Goal: Transaction & Acquisition: Obtain resource

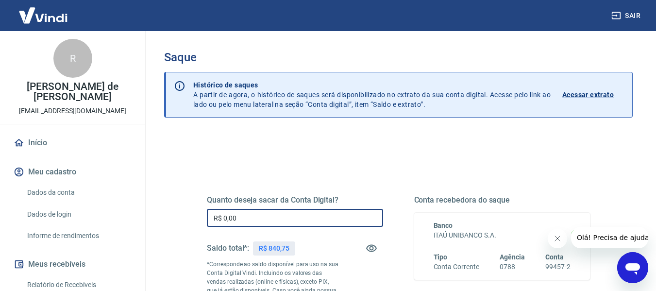
click at [252, 214] on input "R$ 0,00" at bounding box center [295, 218] width 176 height 18
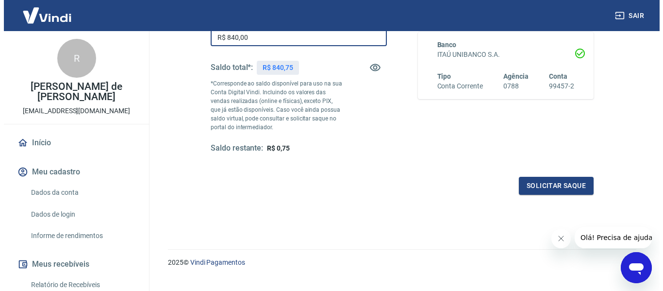
scroll to position [194, 0]
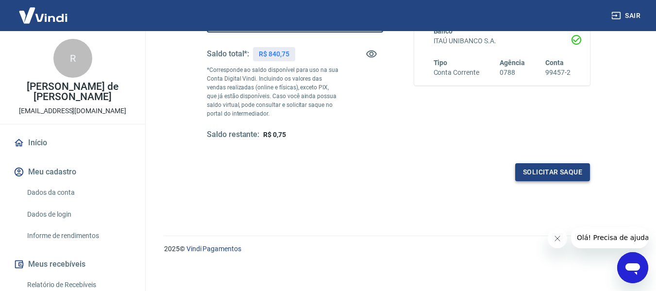
type input "R$ 840,00"
click at [575, 172] on button "Solicitar saque" at bounding box center [552, 172] width 75 height 18
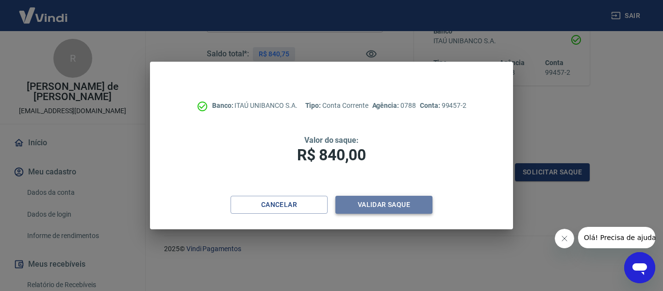
click at [398, 202] on button "Validar saque" at bounding box center [384, 205] width 97 height 18
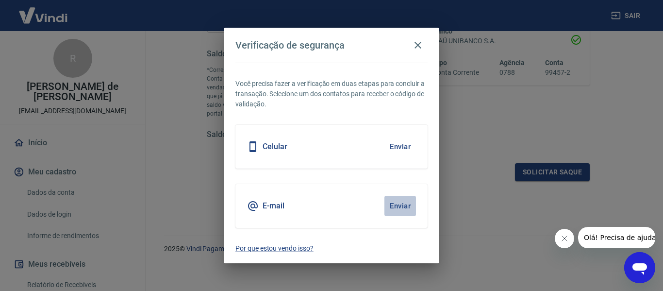
click at [400, 207] on button "Enviar" at bounding box center [401, 206] width 32 height 20
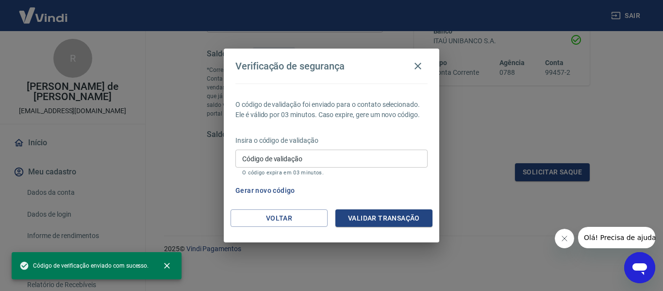
click at [317, 156] on input "Código de validação" at bounding box center [331, 159] width 192 height 18
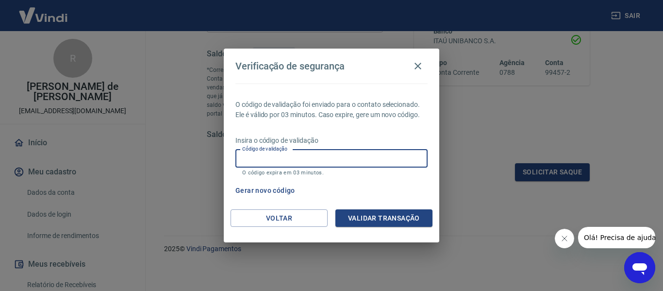
paste input "390579"
type input "390579"
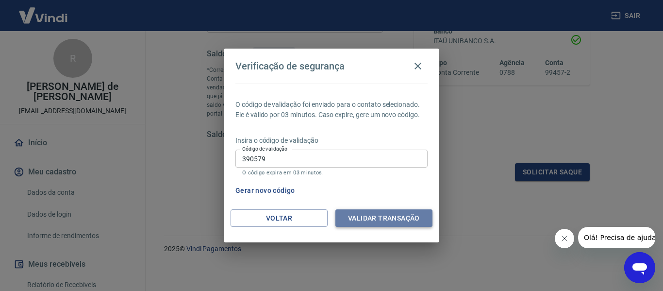
click at [387, 217] on button "Validar transação" at bounding box center [384, 218] width 97 height 18
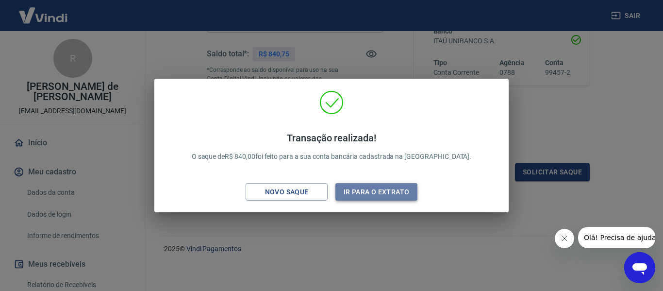
click at [379, 192] on button "Ir para o extrato" at bounding box center [377, 192] width 82 height 18
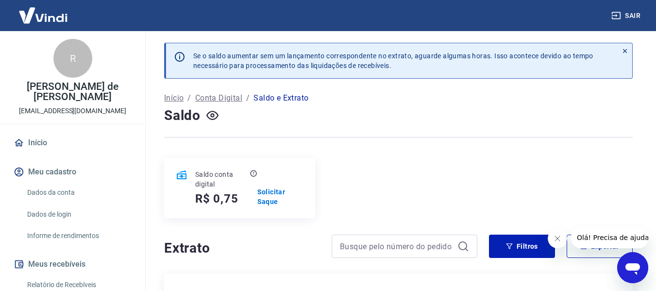
click at [628, 14] on button "Sair" at bounding box center [626, 16] width 35 height 18
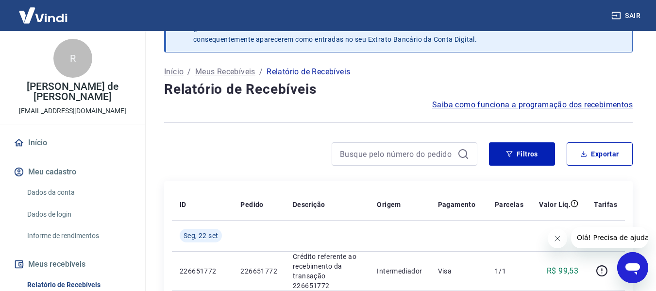
scroll to position [97, 0]
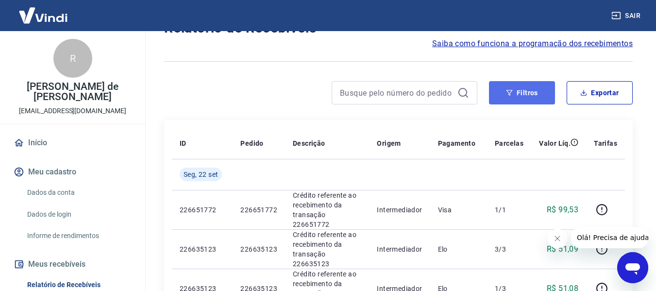
click at [535, 97] on button "Filtros" at bounding box center [522, 92] width 66 height 23
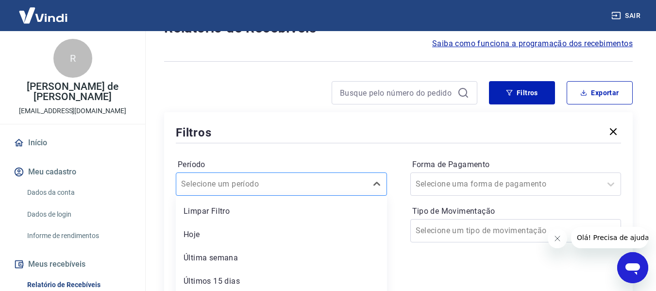
scroll to position [148, 0]
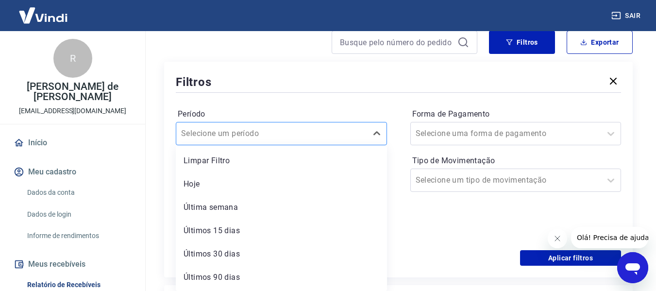
click at [304, 145] on div "option Hoje focused, 2 of 7. 7 results available. Use Up and Down to choose opt…" at bounding box center [281, 133] width 211 height 23
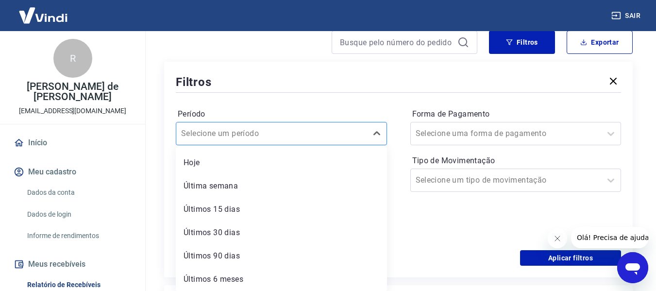
click at [231, 128] on input "Período" at bounding box center [230, 134] width 98 height 12
drag, startPoint x: 379, startPoint y: 260, endPoint x: 382, endPoint y: 280, distance: 19.6
click at [382, 280] on div "Limpar Filtro Hoje Última semana Últimos 15 dias Últimos 30 dias Últimos 90 dia…" at bounding box center [281, 218] width 211 height 146
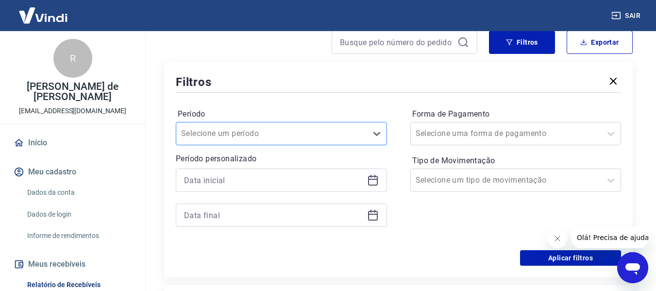
click at [362, 133] on div "Selecione um período" at bounding box center [271, 133] width 191 height 17
click at [224, 179] on input at bounding box center [273, 180] width 179 height 15
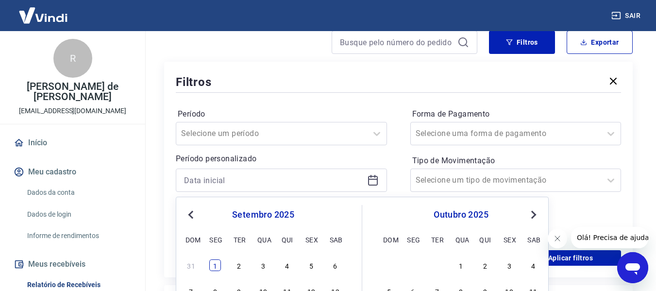
click at [218, 266] on div "1" at bounding box center [215, 265] width 12 height 12
type input "01/09/2025"
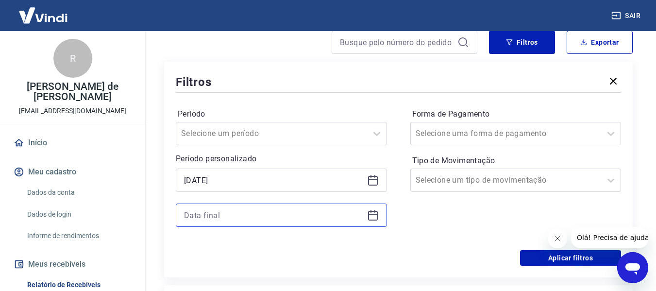
click at [326, 216] on input at bounding box center [273, 215] width 179 height 15
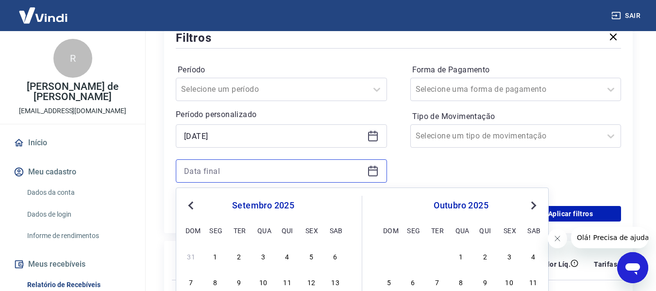
scroll to position [245, 0]
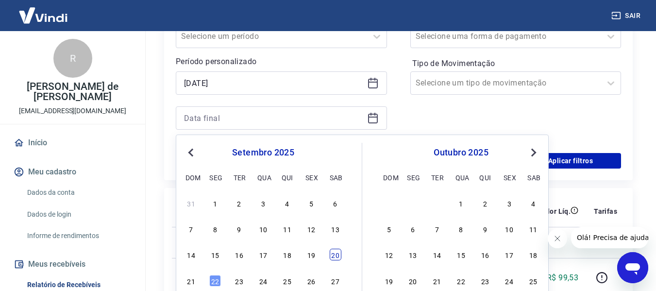
click at [336, 256] on div "20" at bounding box center [336, 255] width 12 height 12
type input "20/09/2025"
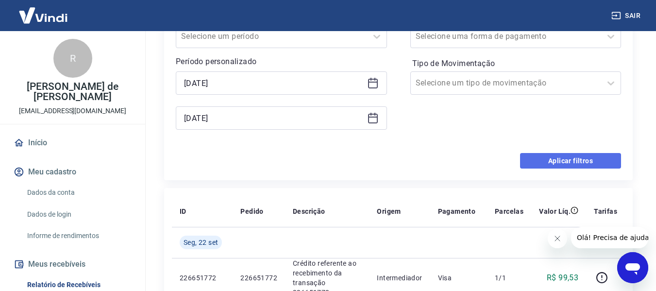
click at [576, 159] on button "Aplicar filtros" at bounding box center [570, 161] width 101 height 16
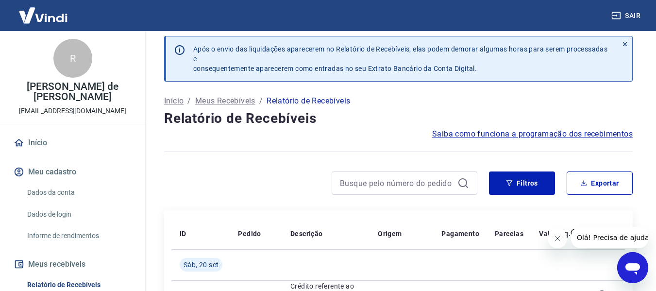
scroll to position [2, 0]
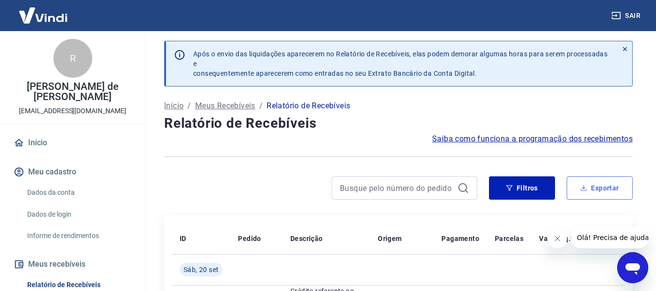
click at [591, 191] on button "Exportar" at bounding box center [600, 187] width 66 height 23
type input "01/09/2025"
type input "20/09/2025"
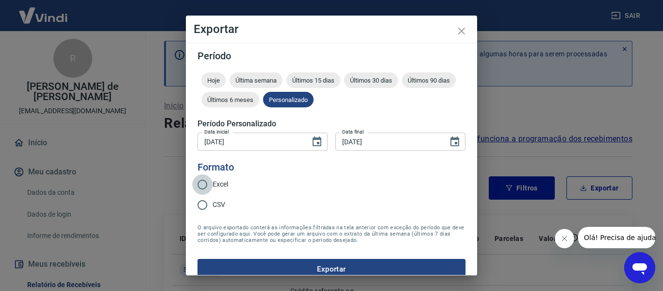
click at [205, 184] on input "Excel" at bounding box center [202, 184] width 20 height 20
radio input "true"
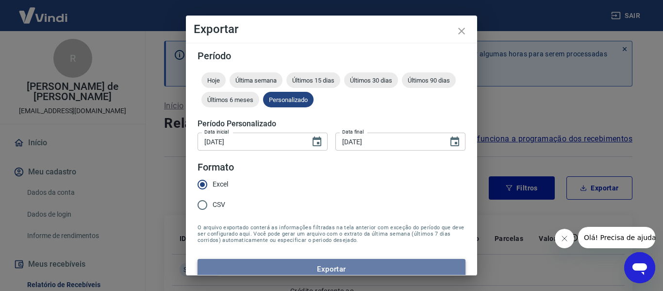
click at [336, 269] on button "Exportar" at bounding box center [332, 269] width 268 height 20
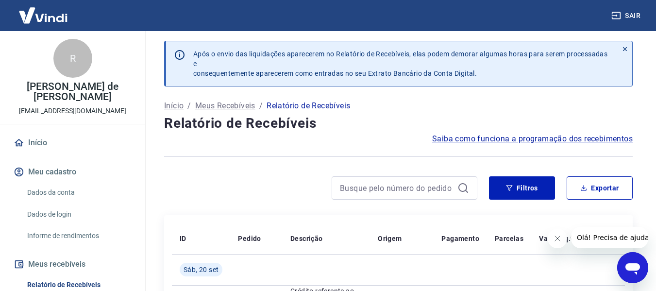
click at [635, 16] on button "Sair" at bounding box center [626, 16] width 35 height 18
